Goal: Task Accomplishment & Management: Complete application form

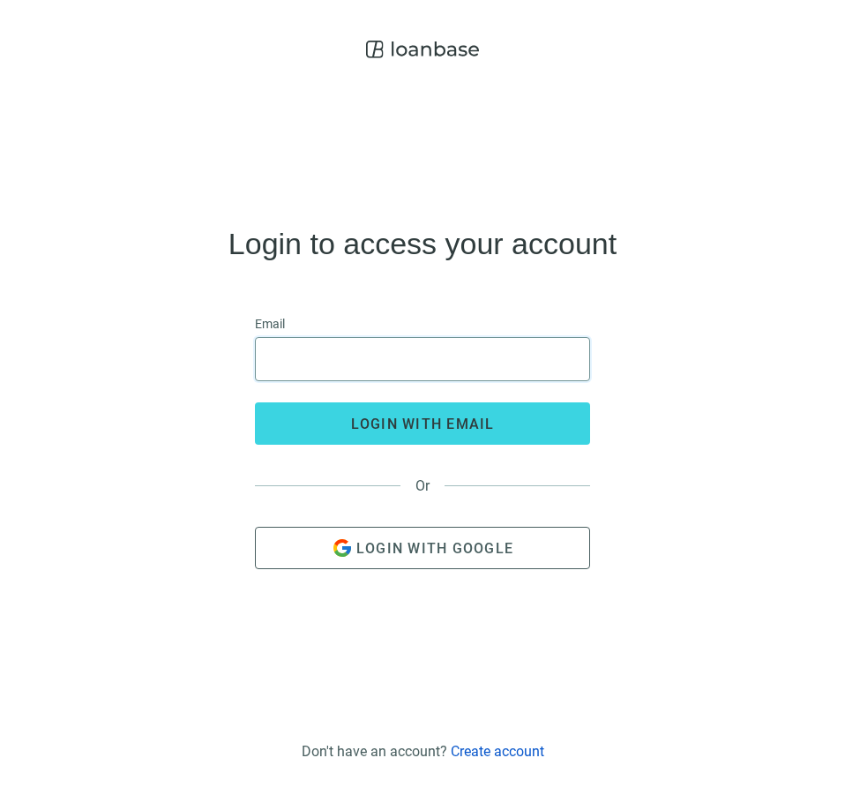
click at [437, 357] on input "email" at bounding box center [422, 359] width 312 height 42
type input "**********"
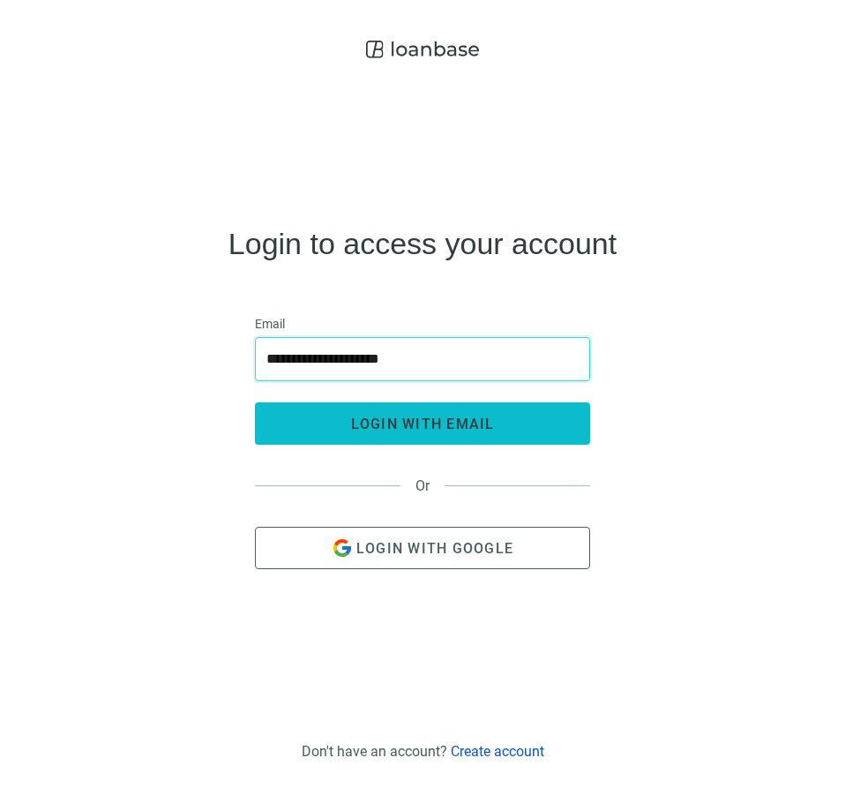
click at [431, 439] on button "login with email" at bounding box center [422, 423] width 335 height 42
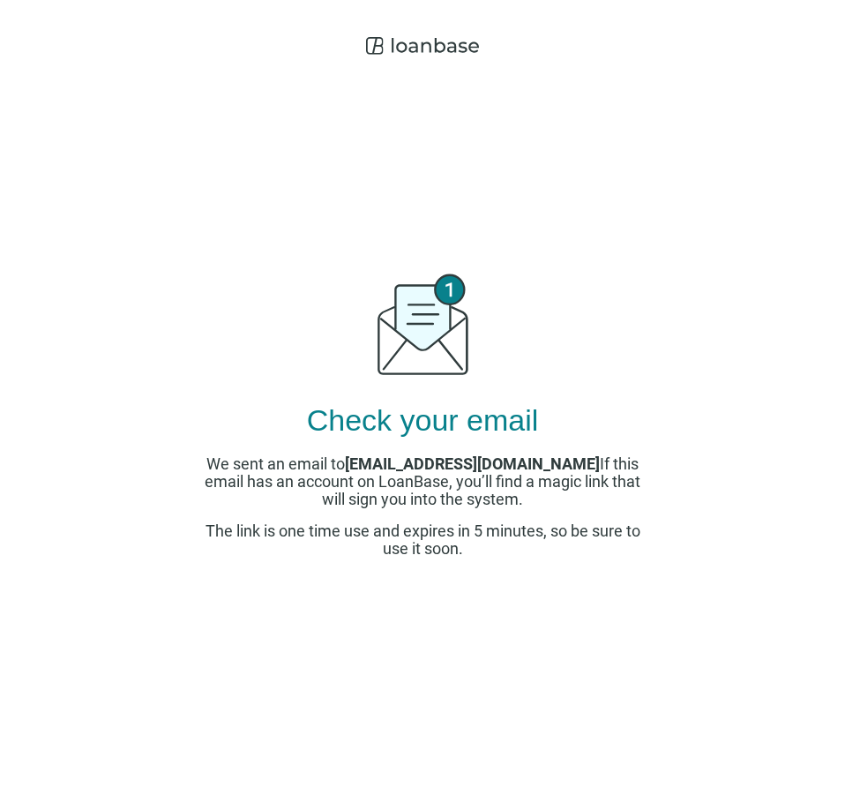
click at [608, 177] on div "Check your email We sent an email to [EMAIL_ADDRESS][DOMAIN_NAME] If this email…" at bounding box center [422, 410] width 441 height 693
click at [565, 164] on div "Check your email We sent an email to [EMAIL_ADDRESS][DOMAIN_NAME] If this email…" at bounding box center [422, 410] width 441 height 693
click at [424, 25] on div "Check your email We sent an email to [EMAIL_ADDRESS][DOMAIN_NAME] If this email…" at bounding box center [422, 401] width 845 height 803
click at [394, 54] on icon at bounding box center [422, 45] width 113 height 35
